Goal: Task Accomplishment & Management: Manage account settings

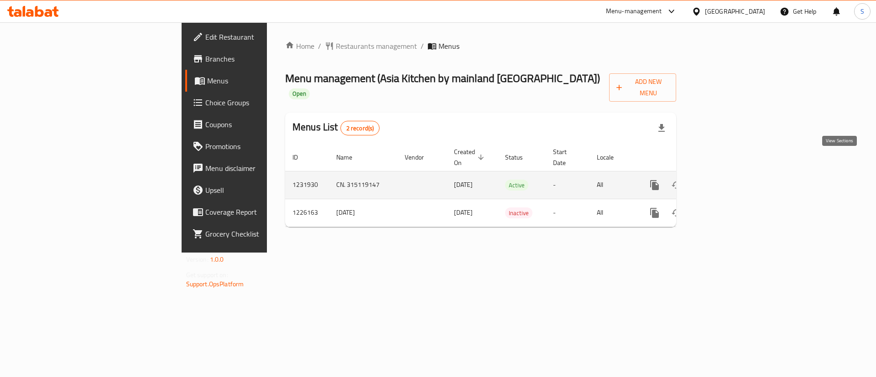
click at [731, 174] on link "enhanced table" at bounding box center [720, 185] width 22 height 22
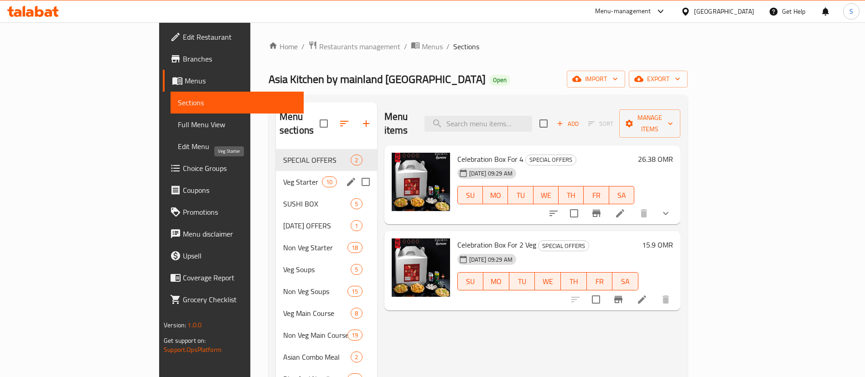
click at [283, 176] on span "Veg Starter" at bounding box center [302, 181] width 39 height 11
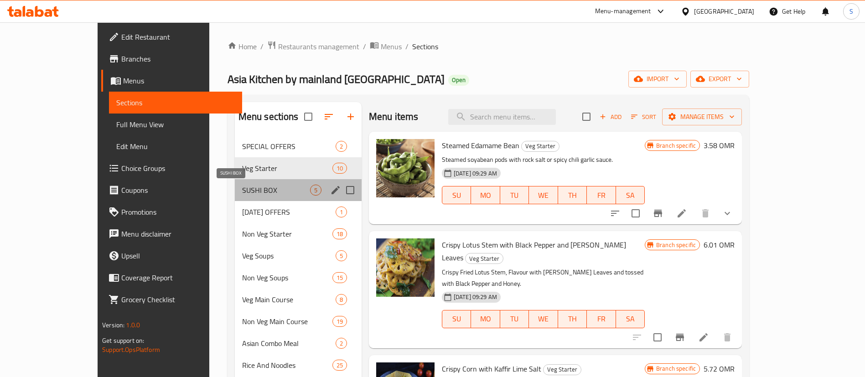
click at [242, 192] on span "SUSHI BOX" at bounding box center [276, 190] width 68 height 11
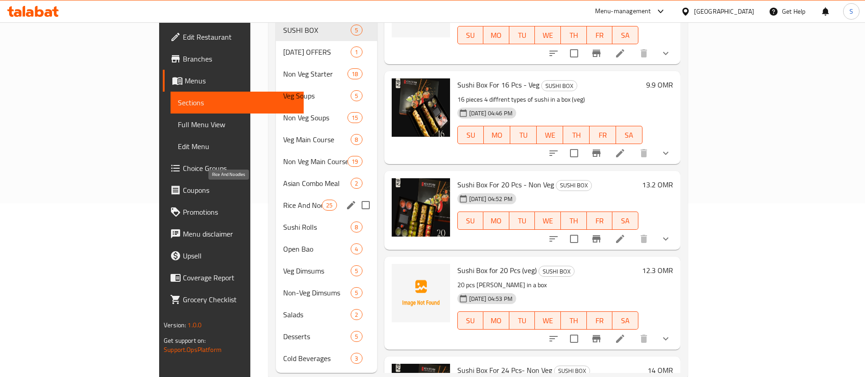
scroll to position [181, 0]
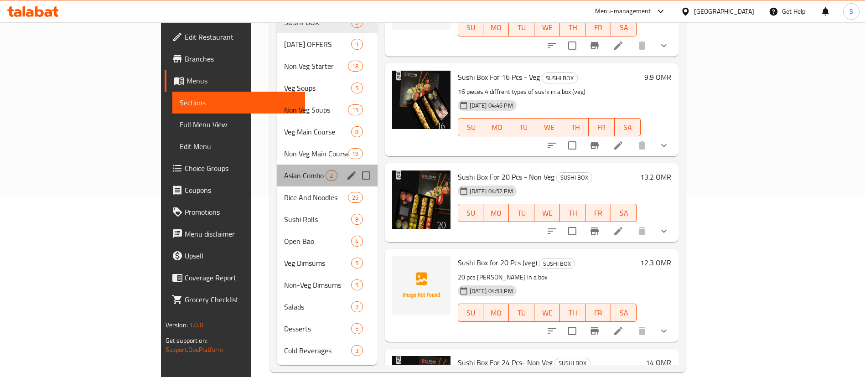
click at [277, 165] on div "Asian Combo Meal 2" at bounding box center [327, 176] width 100 height 22
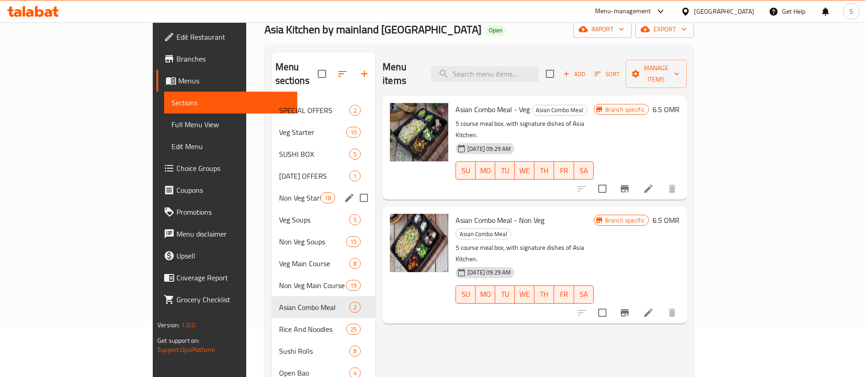
scroll to position [43, 0]
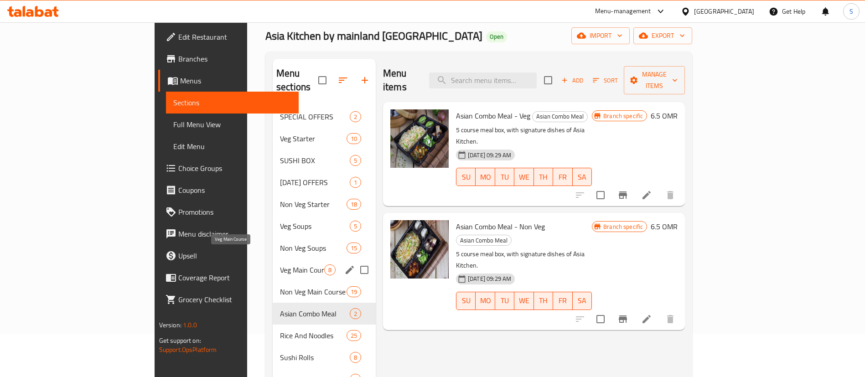
click at [280, 264] on span "Veg Main Course" at bounding box center [302, 269] width 44 height 11
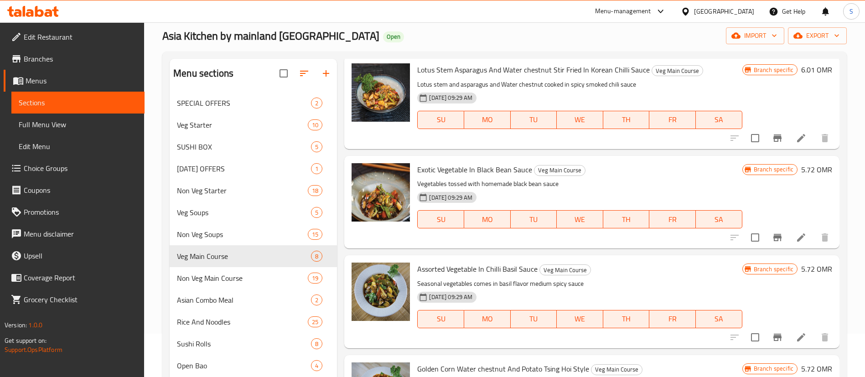
scroll to position [400, 0]
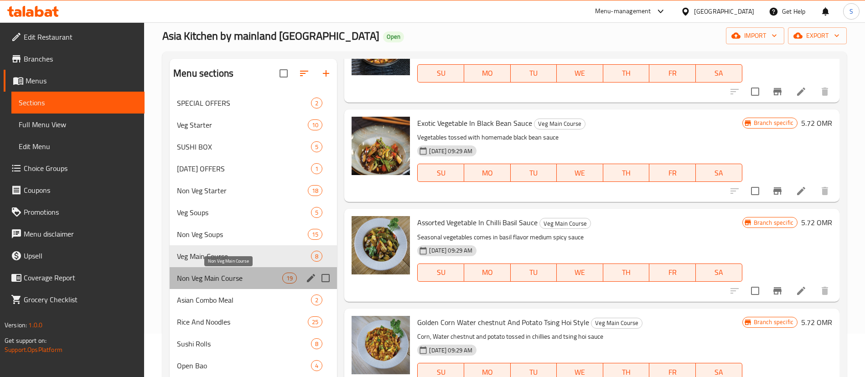
click at [238, 280] on span "Non Veg Main Course" at bounding box center [229, 278] width 105 height 11
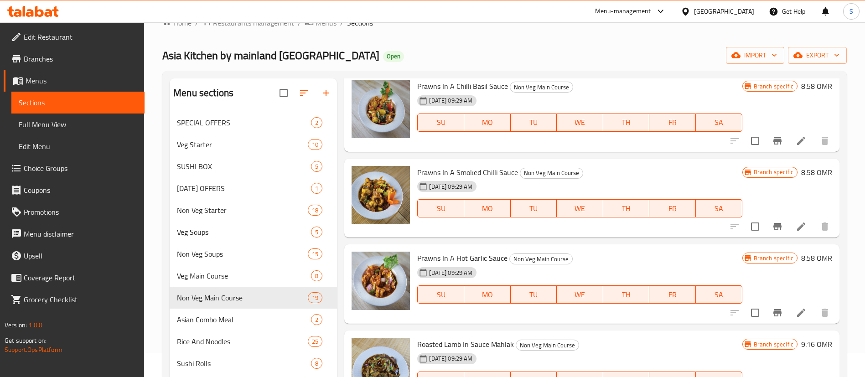
scroll to position [181, 0]
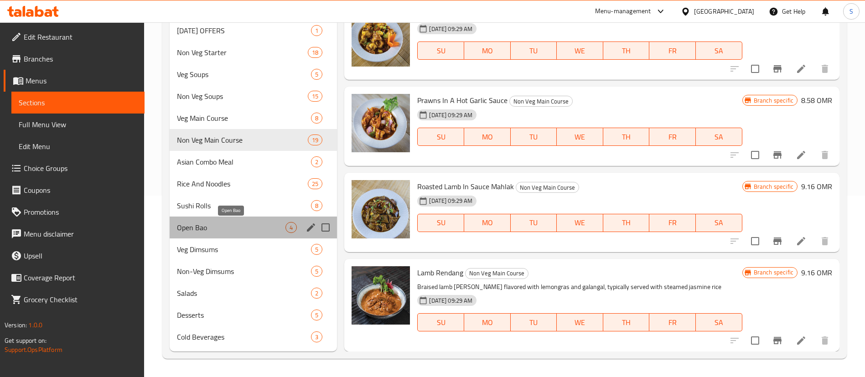
click at [223, 228] on span "Open Bao" at bounding box center [231, 227] width 109 height 11
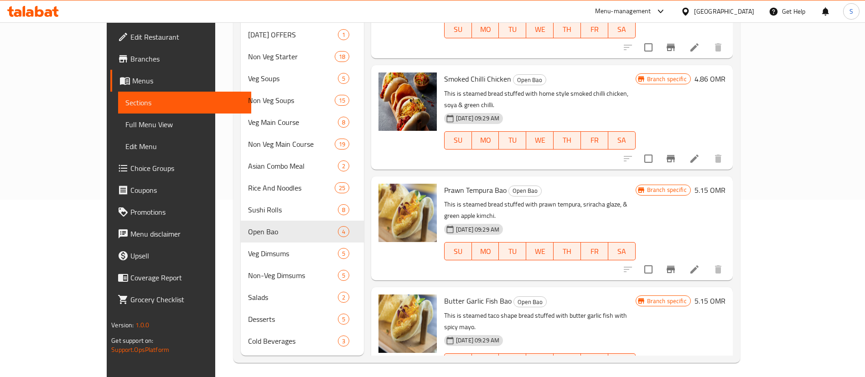
scroll to position [178, 0]
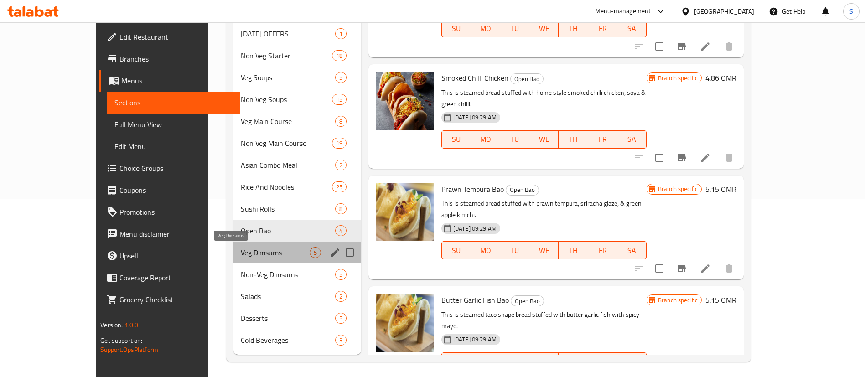
click at [241, 249] on span "Veg Dimsums" at bounding box center [275, 252] width 69 height 11
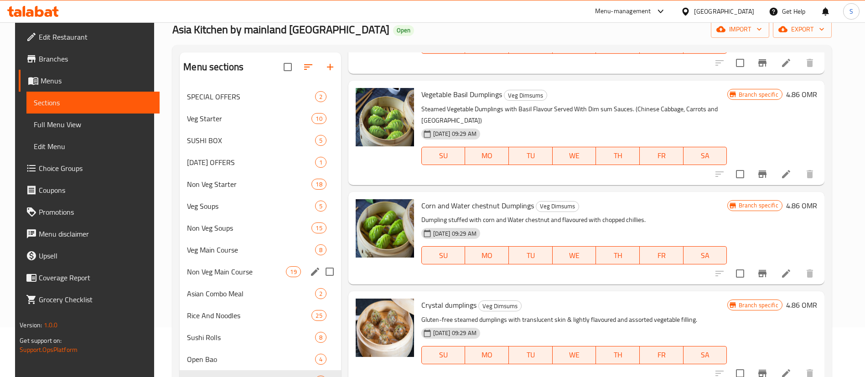
scroll to position [109, 0]
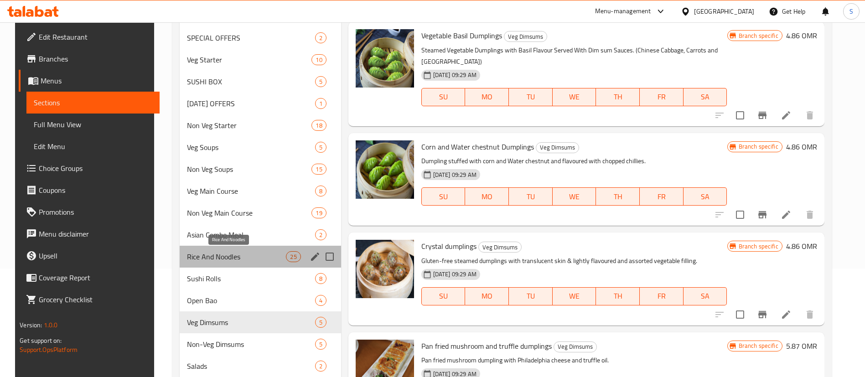
click at [230, 255] on span "Rice And Noodles" at bounding box center [236, 256] width 99 height 11
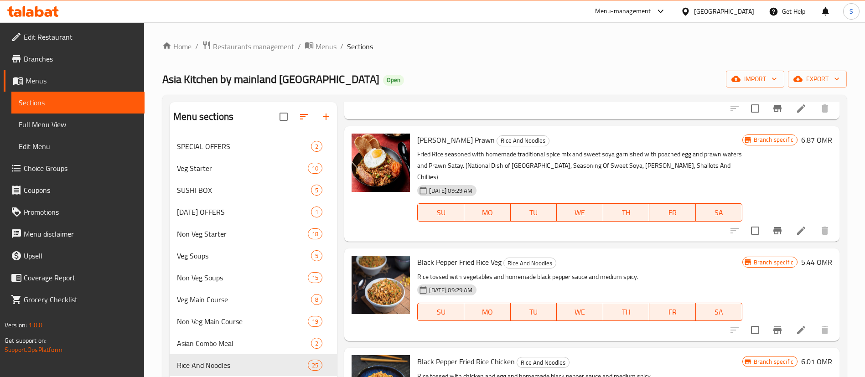
scroll to position [838, 0]
